Goal: Information Seeking & Learning: Learn about a topic

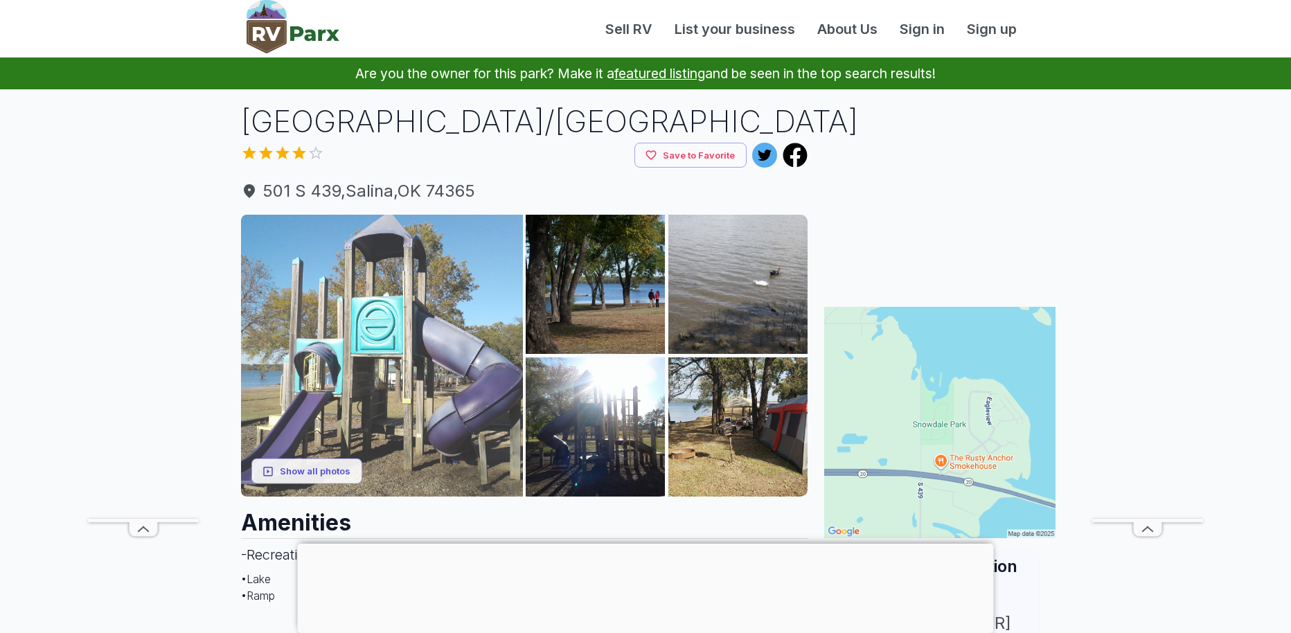
click at [439, 281] on img at bounding box center [382, 356] width 282 height 282
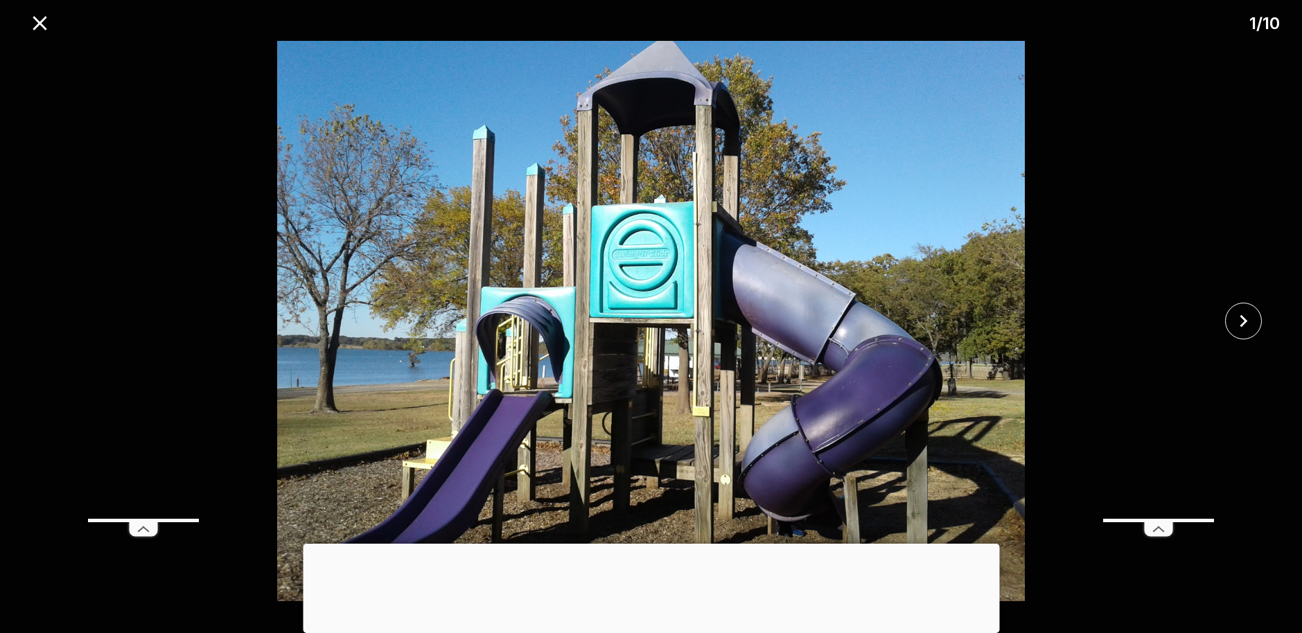
click at [655, 544] on div at bounding box center [651, 544] width 696 height 0
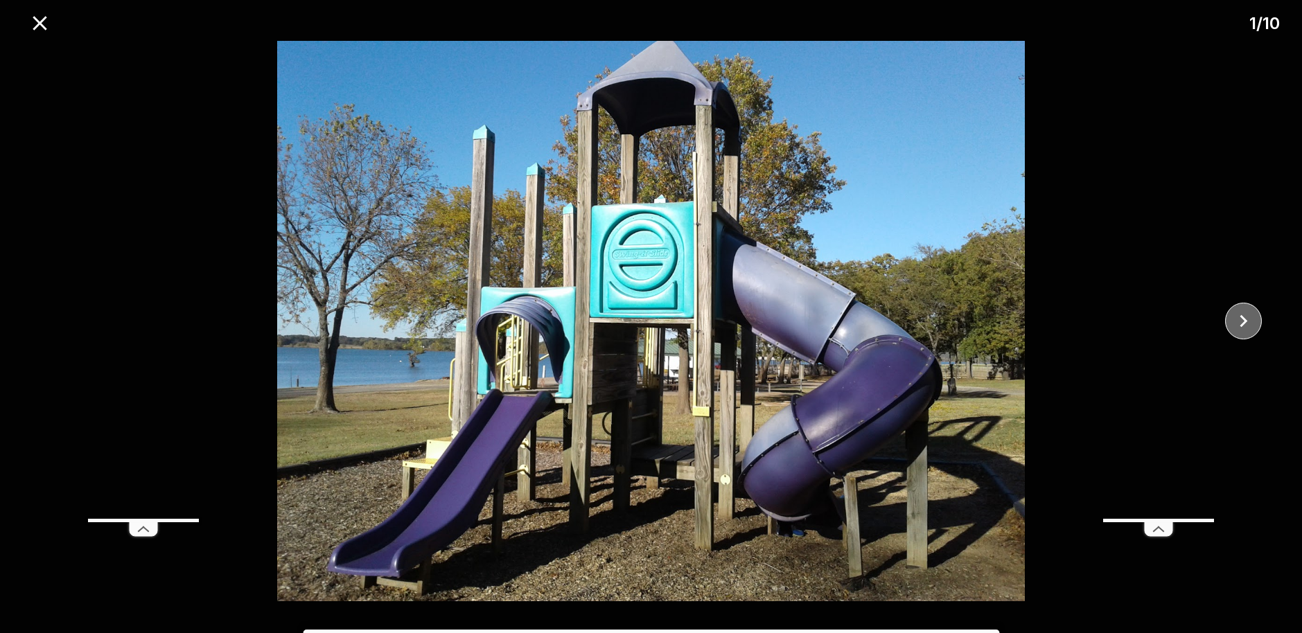
click at [1239, 317] on icon "close" at bounding box center [1243, 321] width 24 height 24
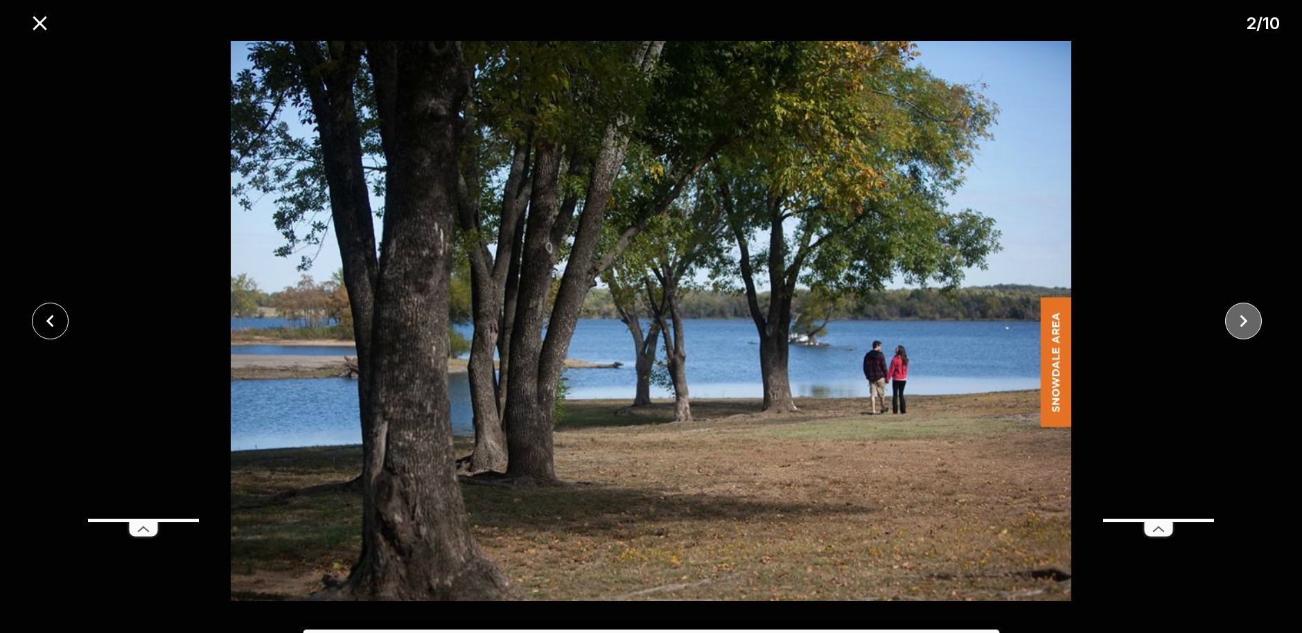
click at [1239, 316] on icon "close" at bounding box center [1243, 321] width 24 height 24
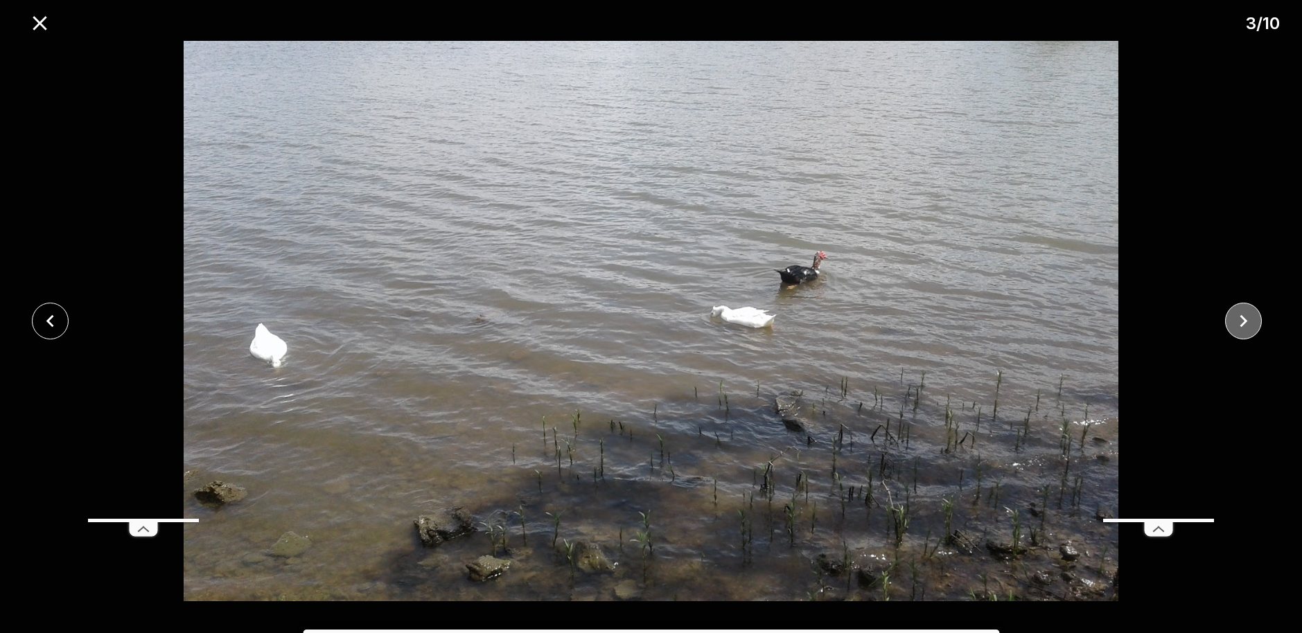
click at [1239, 316] on icon "close" at bounding box center [1243, 321] width 24 height 24
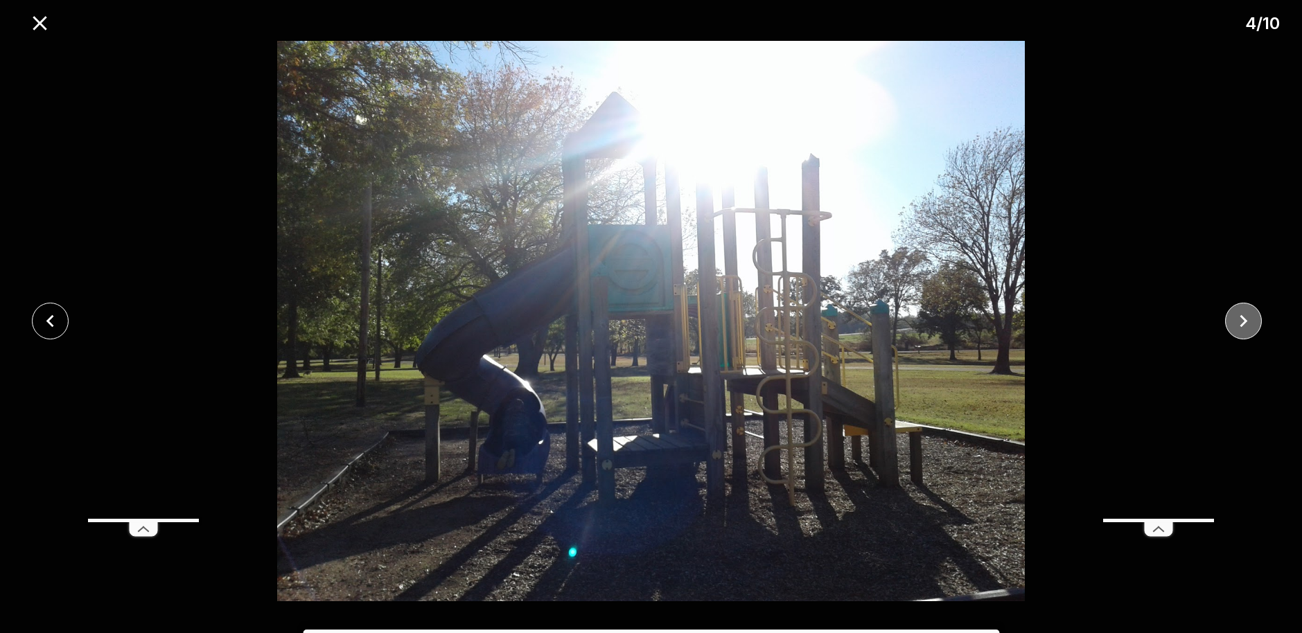
click at [1239, 316] on icon "close" at bounding box center [1243, 321] width 24 height 24
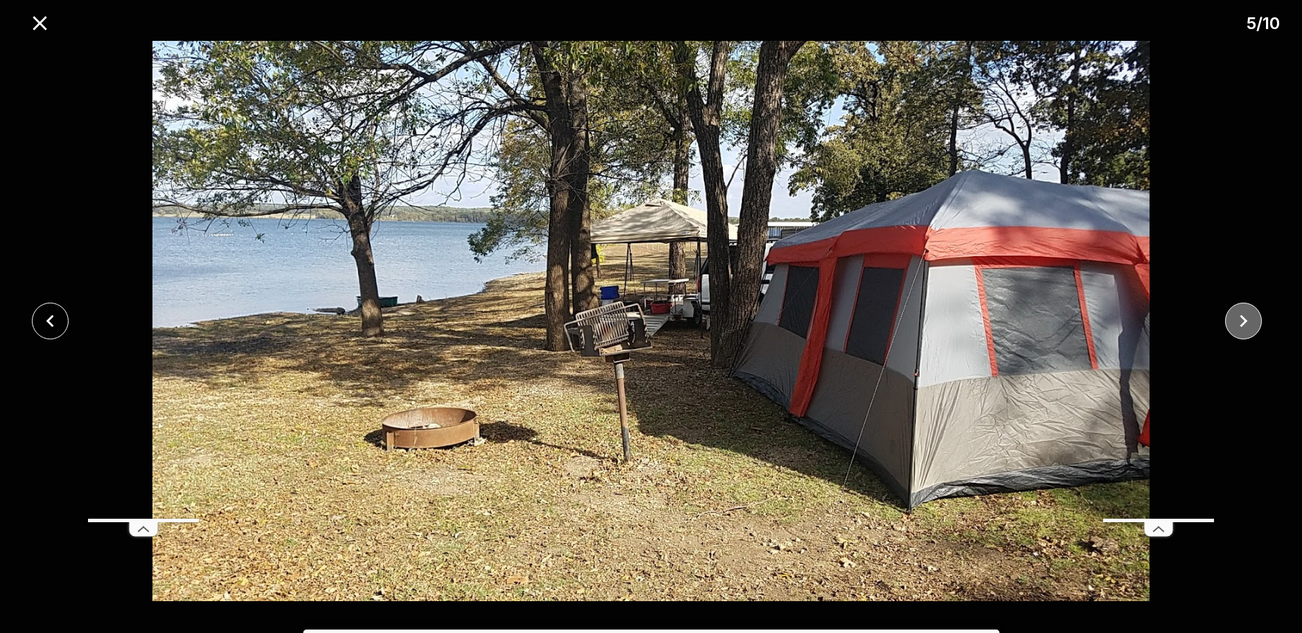
click at [1239, 316] on icon "close" at bounding box center [1243, 321] width 24 height 24
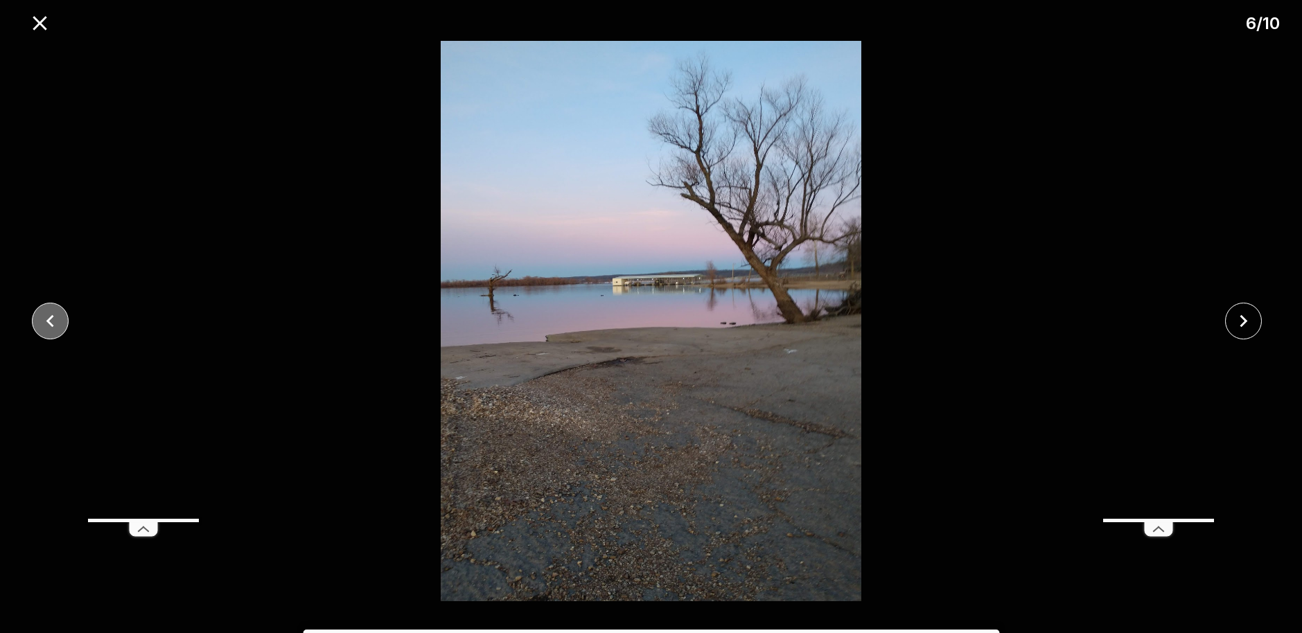
click at [52, 317] on icon "close" at bounding box center [50, 321] width 8 height 12
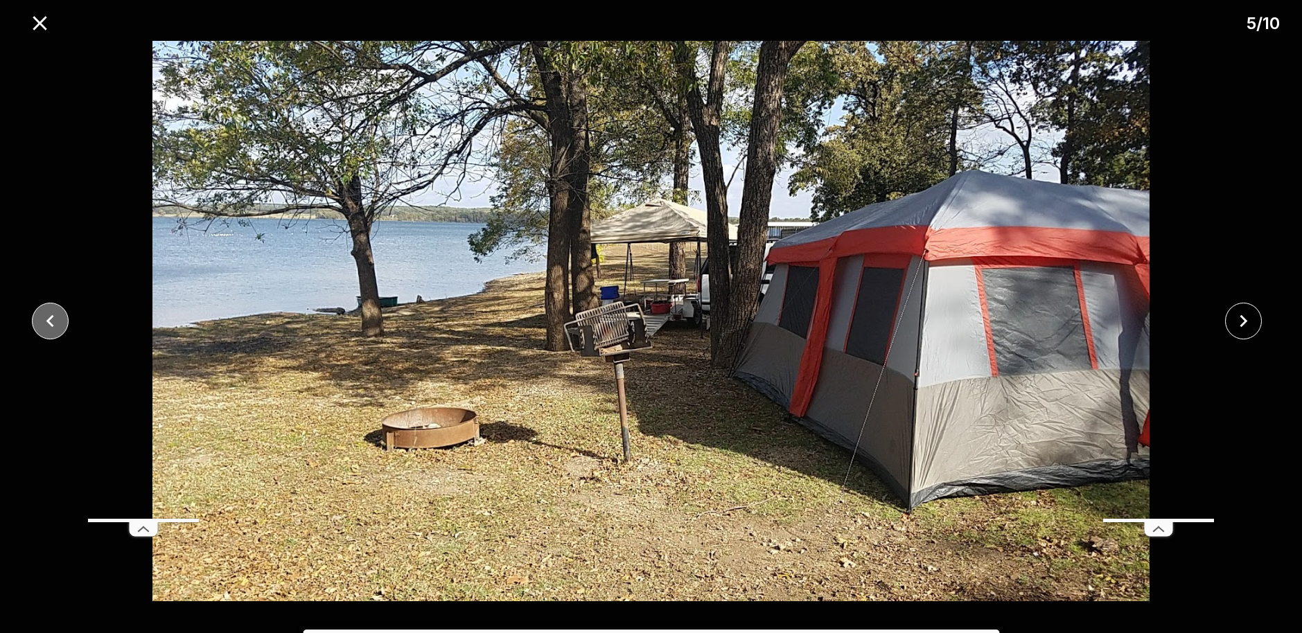
click at [52, 317] on icon "close" at bounding box center [50, 321] width 8 height 12
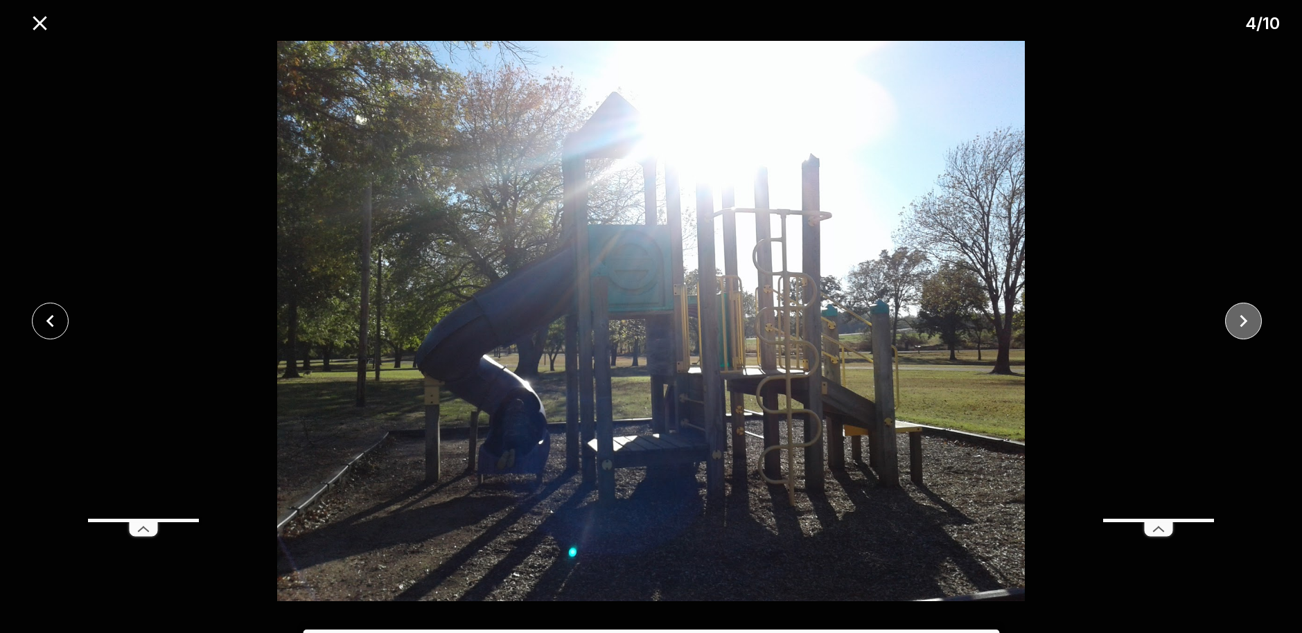
click at [1242, 326] on icon "close" at bounding box center [1244, 321] width 8 height 12
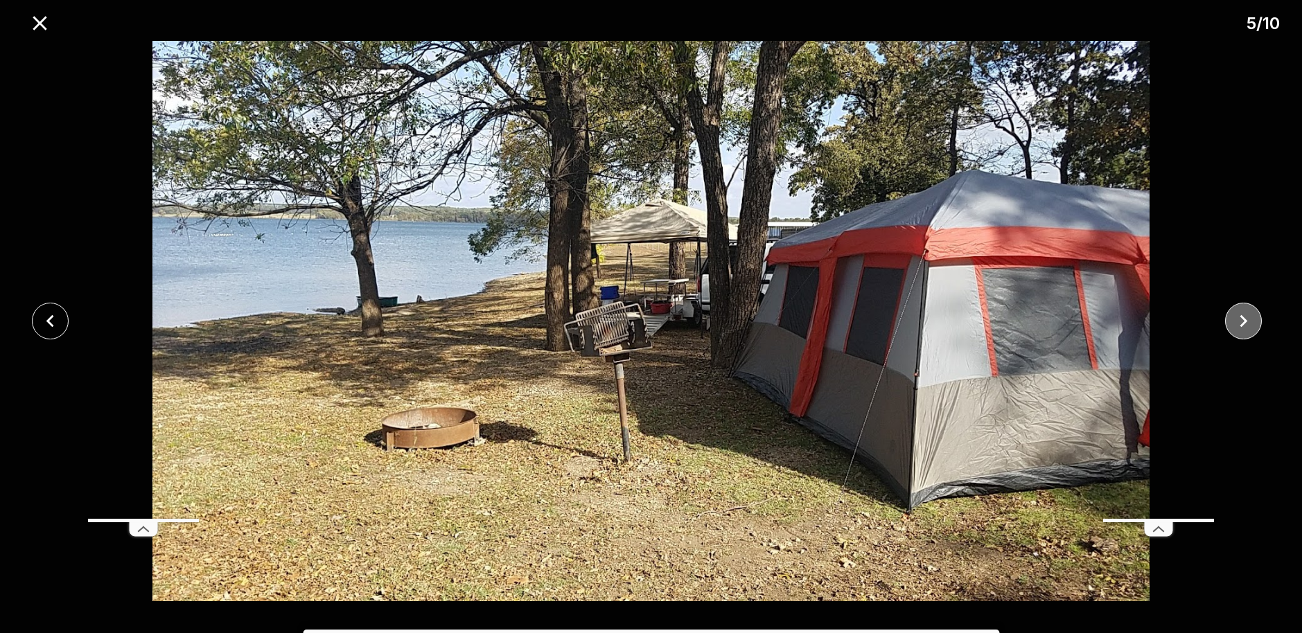
click at [1241, 325] on icon "close" at bounding box center [1244, 321] width 8 height 12
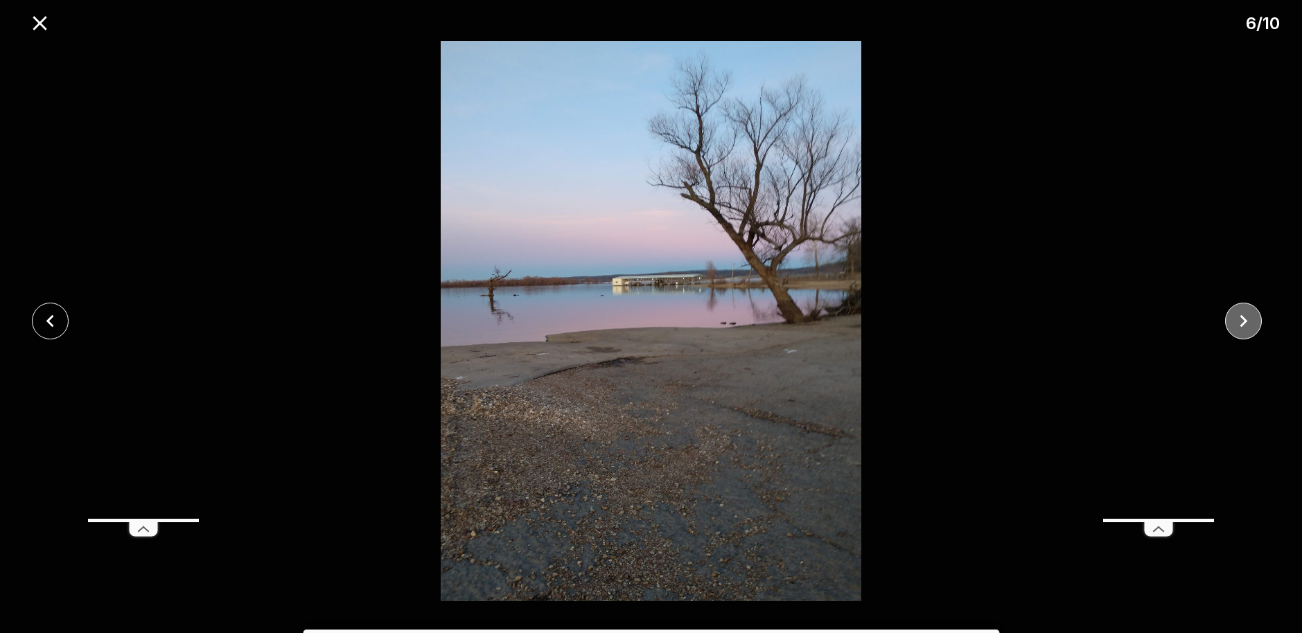
click at [1241, 325] on icon "close" at bounding box center [1244, 321] width 8 height 12
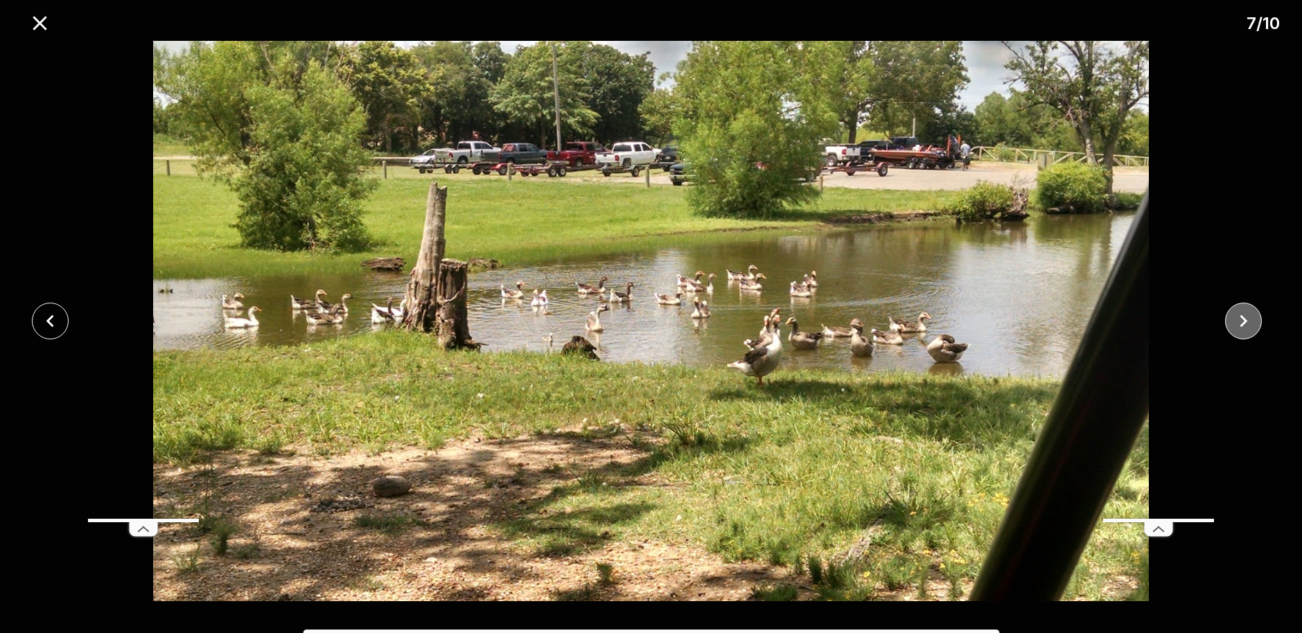
click at [1243, 324] on icon "close" at bounding box center [1244, 321] width 8 height 12
